Goal: Task Accomplishment & Management: Use online tool/utility

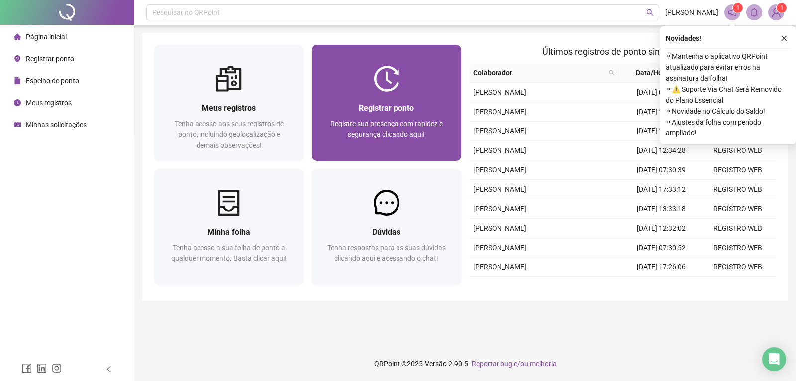
click at [380, 102] on div "Registrar ponto" at bounding box center [387, 108] width 126 height 12
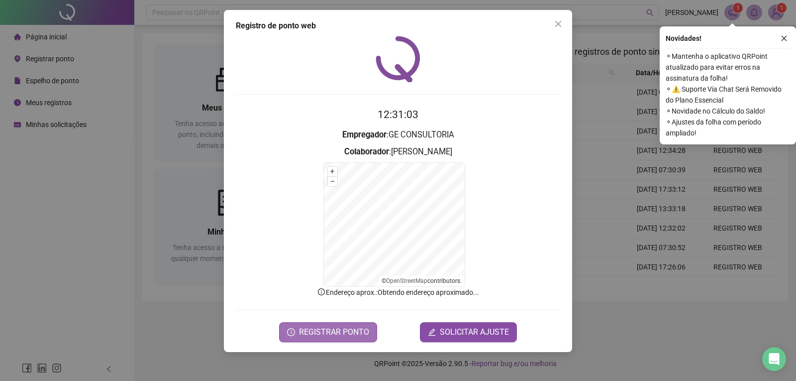
click at [329, 333] on span "REGISTRAR PONTO" at bounding box center [334, 332] width 70 height 12
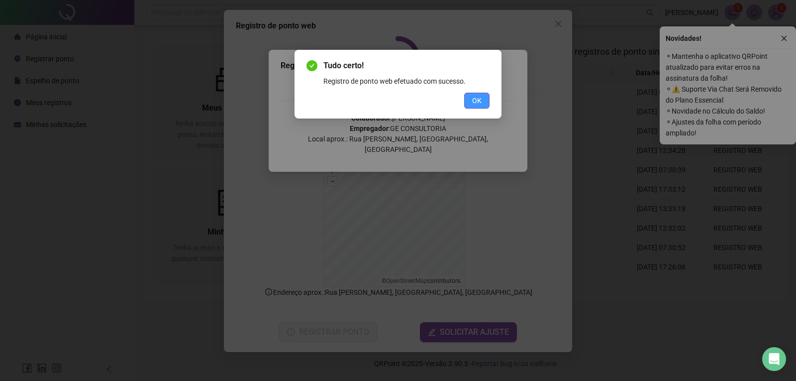
click at [475, 102] on span "OK" at bounding box center [476, 100] width 9 height 11
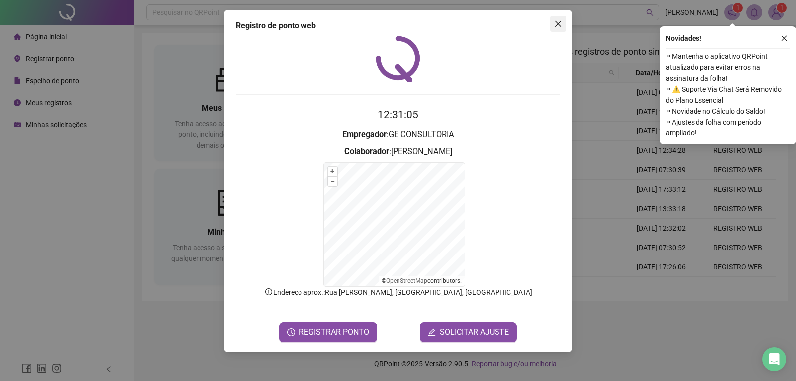
click at [559, 23] on icon "close" at bounding box center [559, 24] width 6 height 6
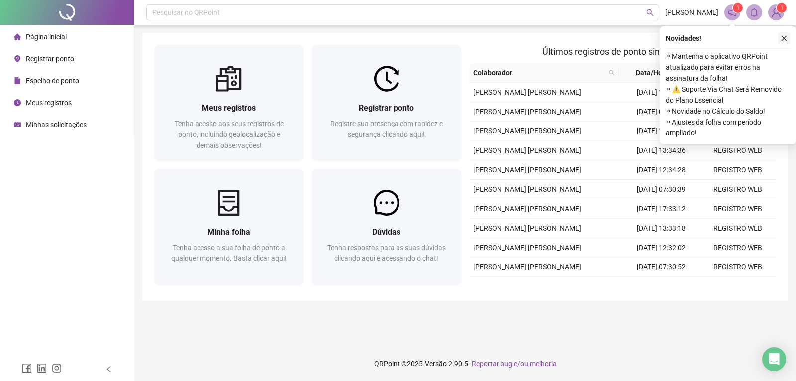
click at [782, 40] on icon "close" at bounding box center [784, 38] width 7 height 7
